Goal: Task Accomplishment & Management: Use online tool/utility

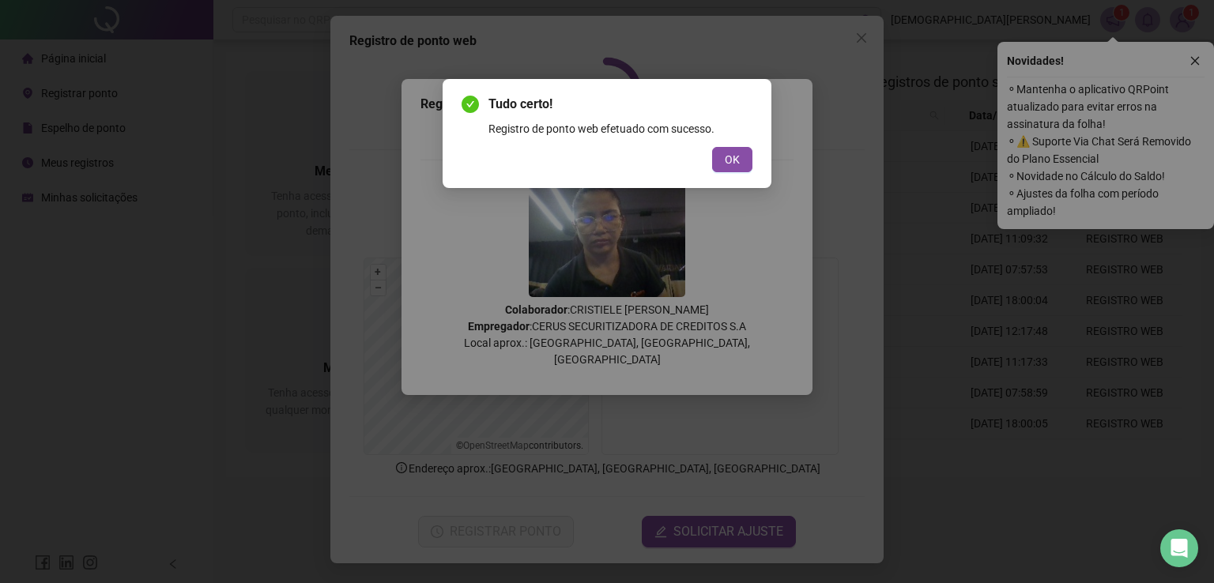
click at [730, 162] on span "OK" at bounding box center [732, 159] width 15 height 17
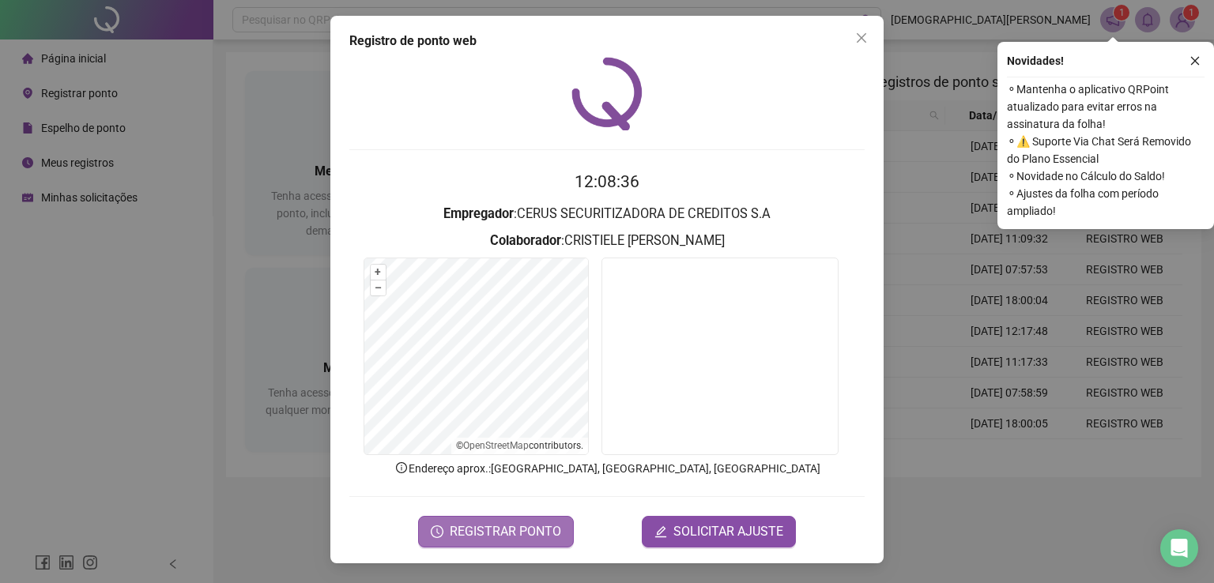
click at [516, 530] on span "REGISTRAR PONTO" at bounding box center [505, 532] width 111 height 19
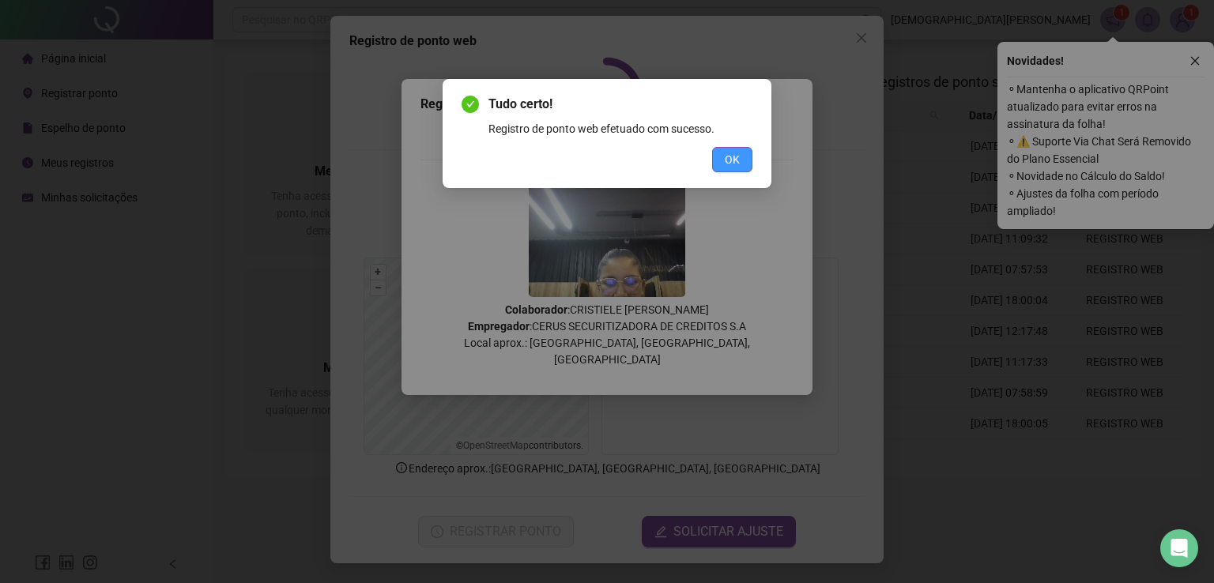
click at [739, 157] on span "OK" at bounding box center [732, 159] width 15 height 17
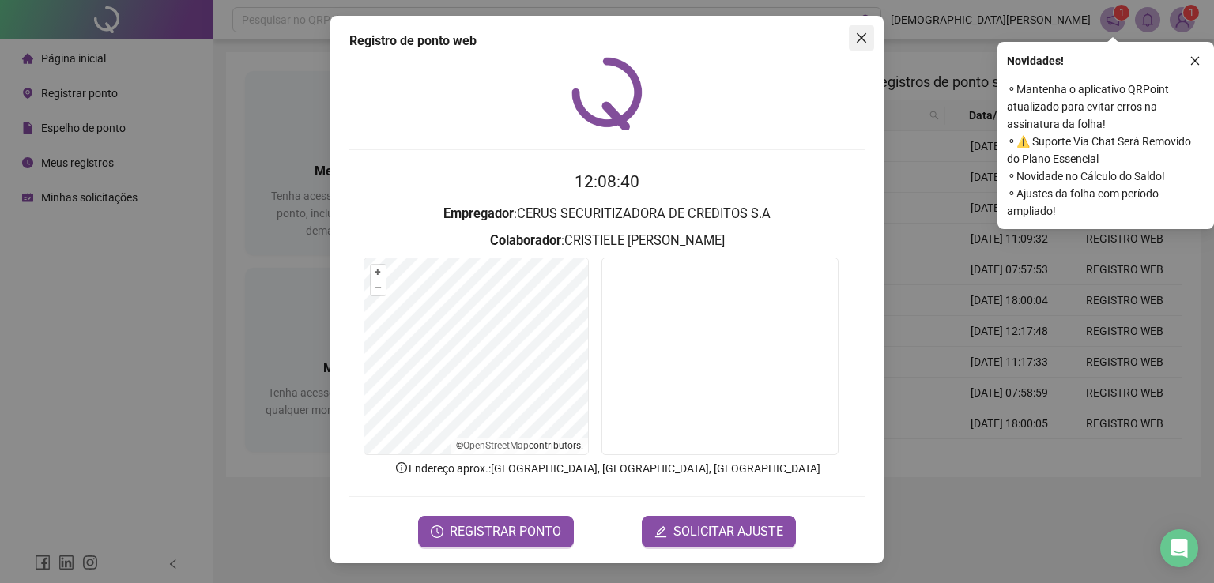
click at [862, 37] on icon "close" at bounding box center [861, 37] width 9 height 9
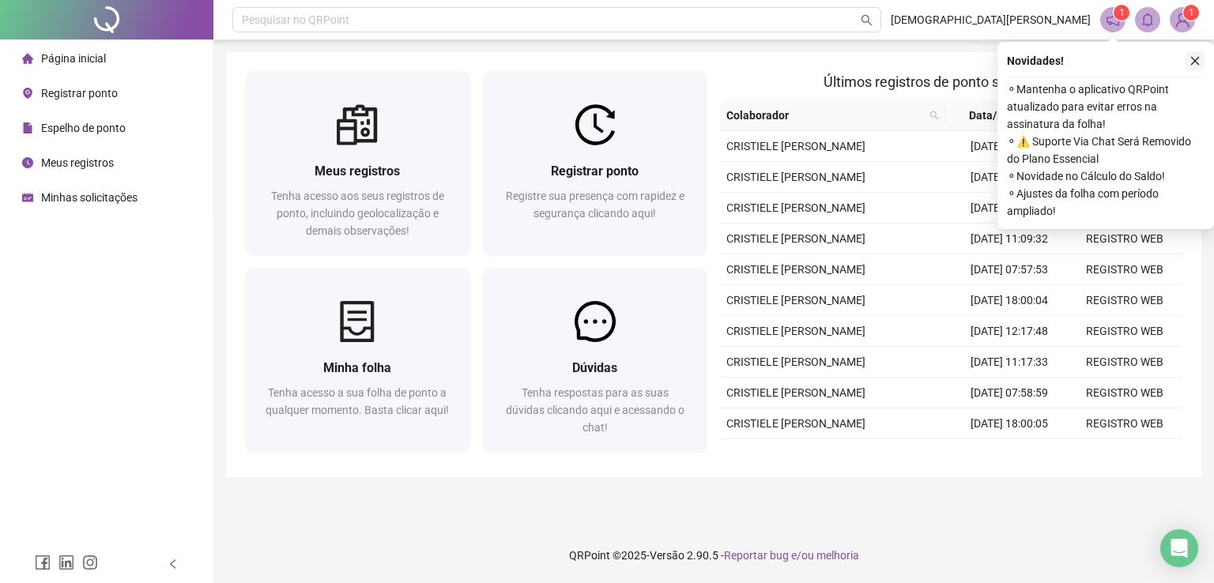
click at [1195, 56] on icon "close" at bounding box center [1195, 60] width 11 height 11
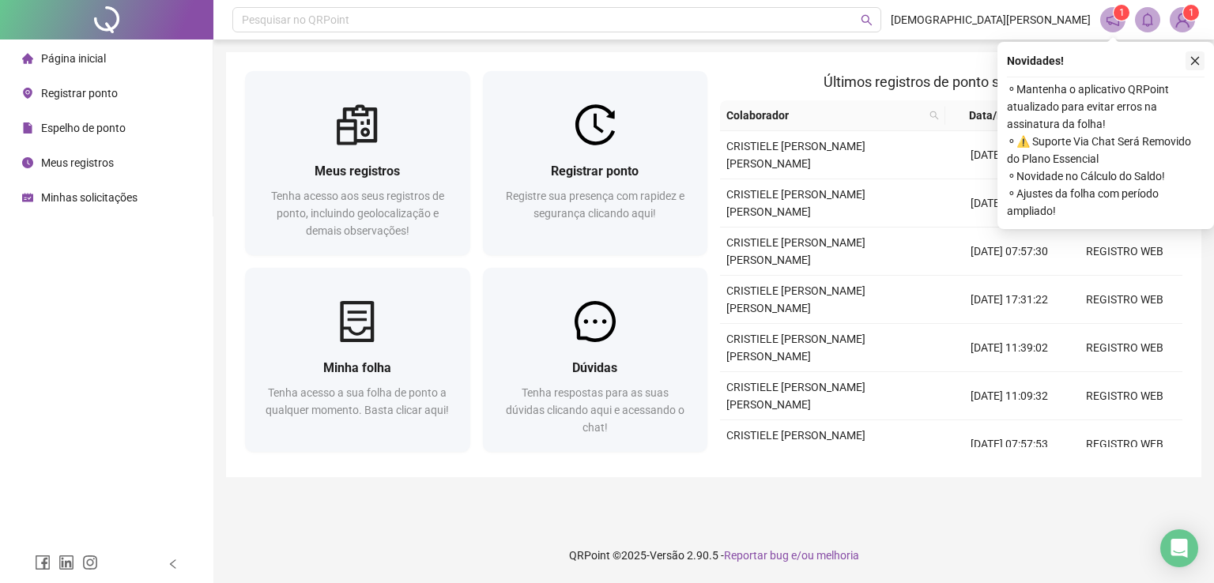
click at [1198, 57] on icon "close" at bounding box center [1195, 60] width 11 height 11
drag, startPoint x: 1198, startPoint y: 61, endPoint x: 1168, endPoint y: 120, distance: 66.1
click at [1198, 62] on icon "close" at bounding box center [1195, 60] width 11 height 11
